Goal: Task Accomplishment & Management: Manage account settings

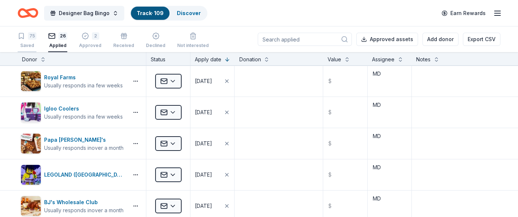
click at [32, 41] on div "75 Saved" at bounding box center [27, 40] width 19 height 16
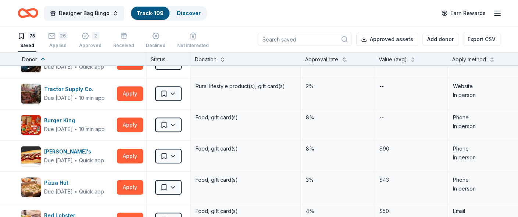
scroll to position [438, 0]
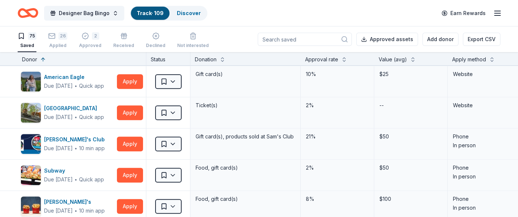
click at [340, 63] on div "Approval rate" at bounding box center [337, 59] width 65 height 9
click at [343, 60] on button at bounding box center [344, 58] width 6 height 7
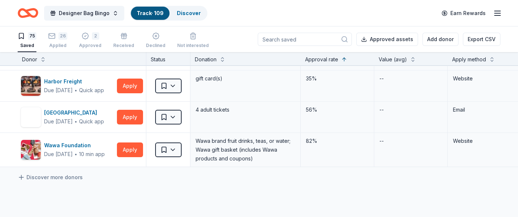
scroll to position [2255, 0]
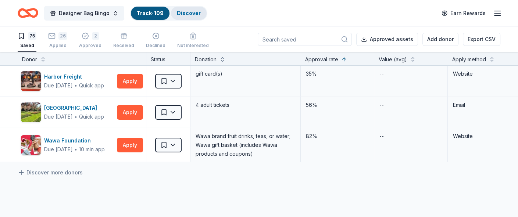
click at [182, 11] on link "Discover" at bounding box center [189, 13] width 24 height 6
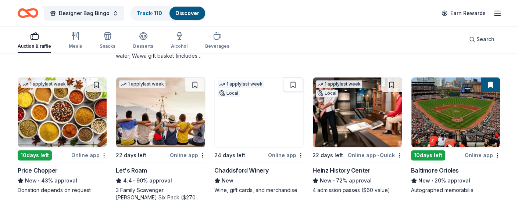
scroll to position [199, 0]
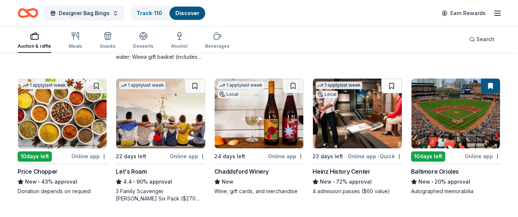
click at [390, 85] on button at bounding box center [392, 86] width 21 height 15
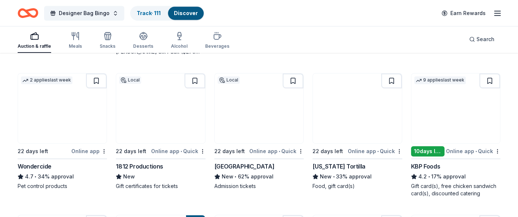
scroll to position [345, 0]
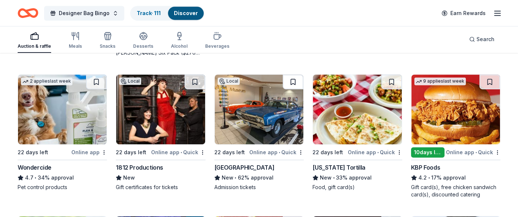
click at [293, 79] on button at bounding box center [293, 82] width 21 height 15
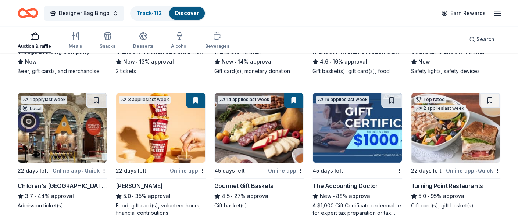
scroll to position [605, 0]
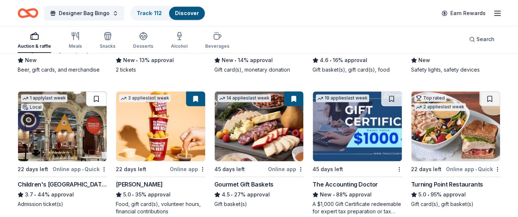
click at [97, 100] on button at bounding box center [96, 99] width 21 height 15
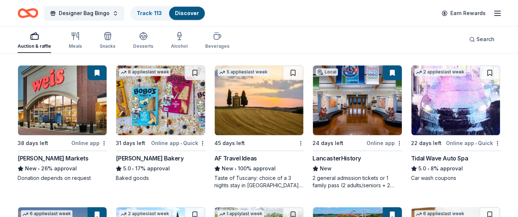
scroll to position [775, 0]
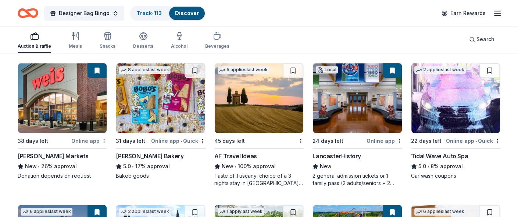
click at [488, 70] on button at bounding box center [490, 70] width 21 height 15
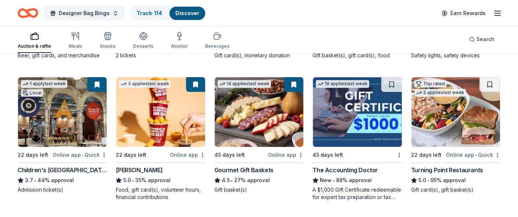
scroll to position [618, 0]
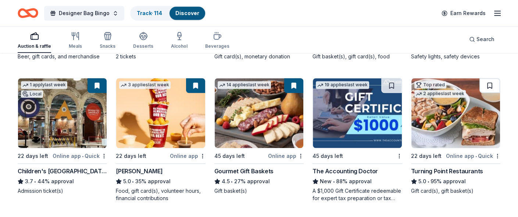
click at [482, 86] on button at bounding box center [490, 85] width 21 height 15
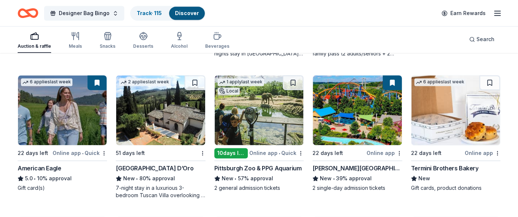
scroll to position [927, 0]
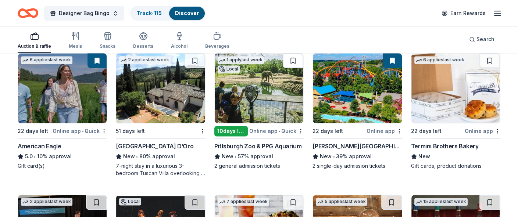
click at [291, 61] on button at bounding box center [293, 60] width 21 height 15
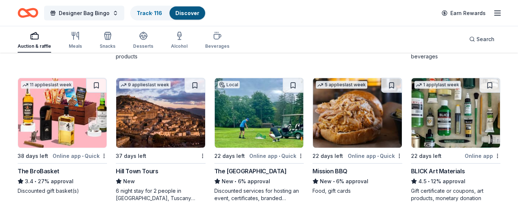
scroll to position [1472, 0]
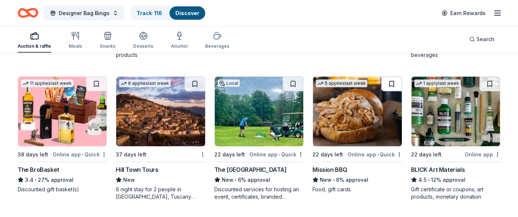
click at [391, 82] on button at bounding box center [392, 84] width 21 height 15
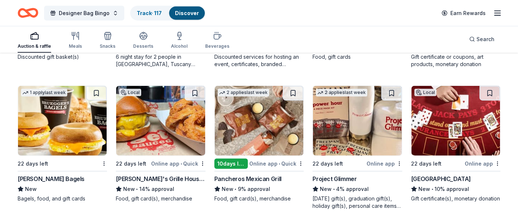
scroll to position [1604, 0]
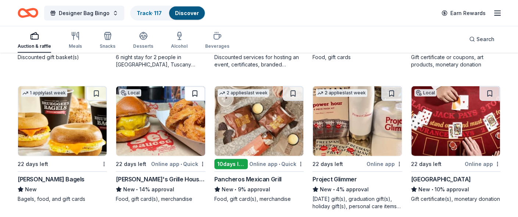
click at [200, 95] on button at bounding box center [195, 93] width 21 height 15
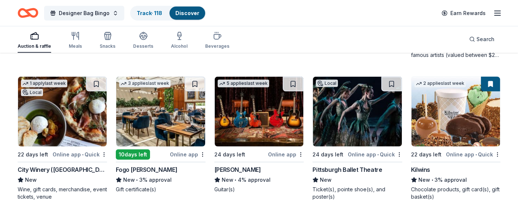
scroll to position [1899, 0]
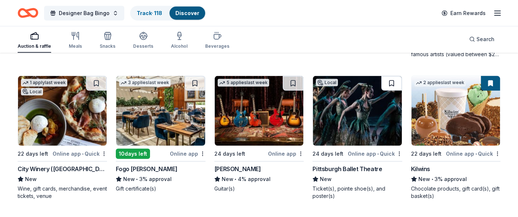
click at [392, 84] on button at bounding box center [392, 83] width 21 height 15
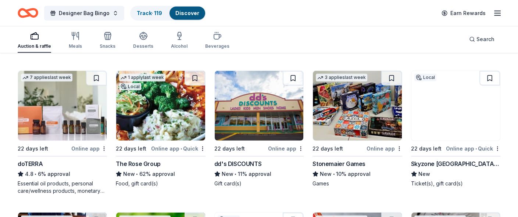
scroll to position [2061, 0]
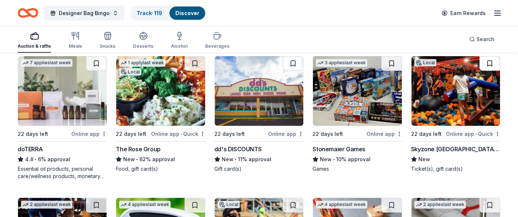
click at [489, 59] on button at bounding box center [490, 63] width 21 height 15
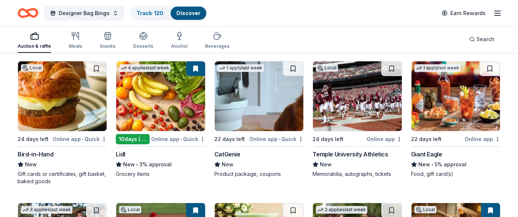
scroll to position [2340, 0]
